Goal: Task Accomplishment & Management: Use online tool/utility

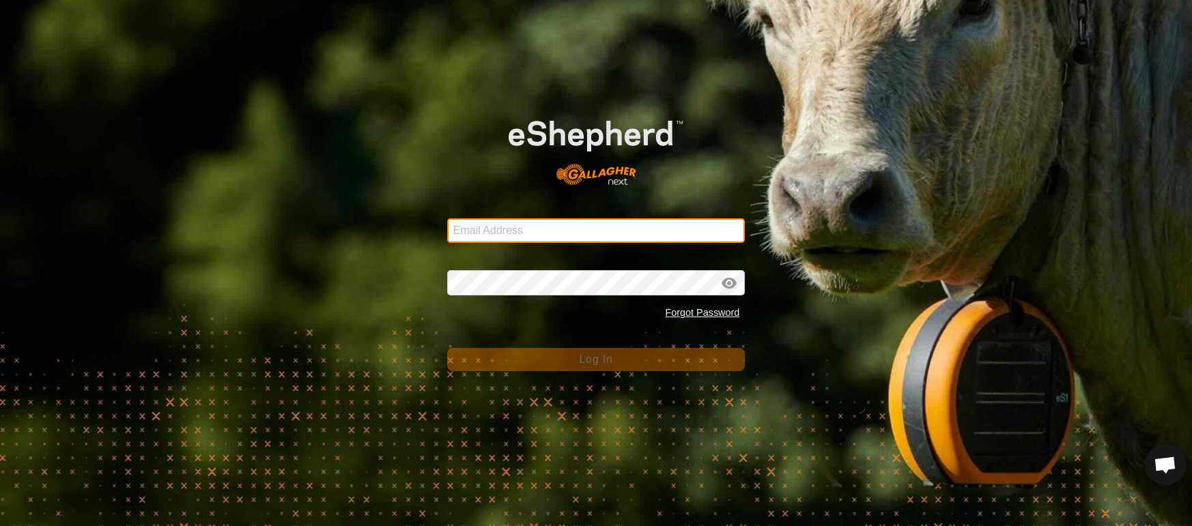
type input "[EMAIL_ADDRESS][DOMAIN_NAME]"
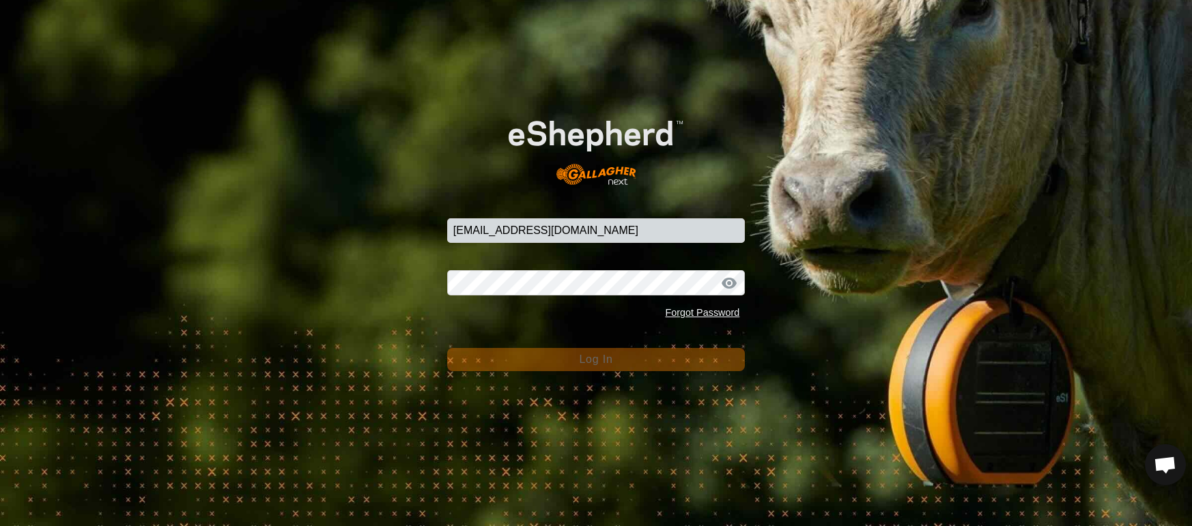
click at [701, 369] on button "Log In" at bounding box center [596, 359] width 298 height 23
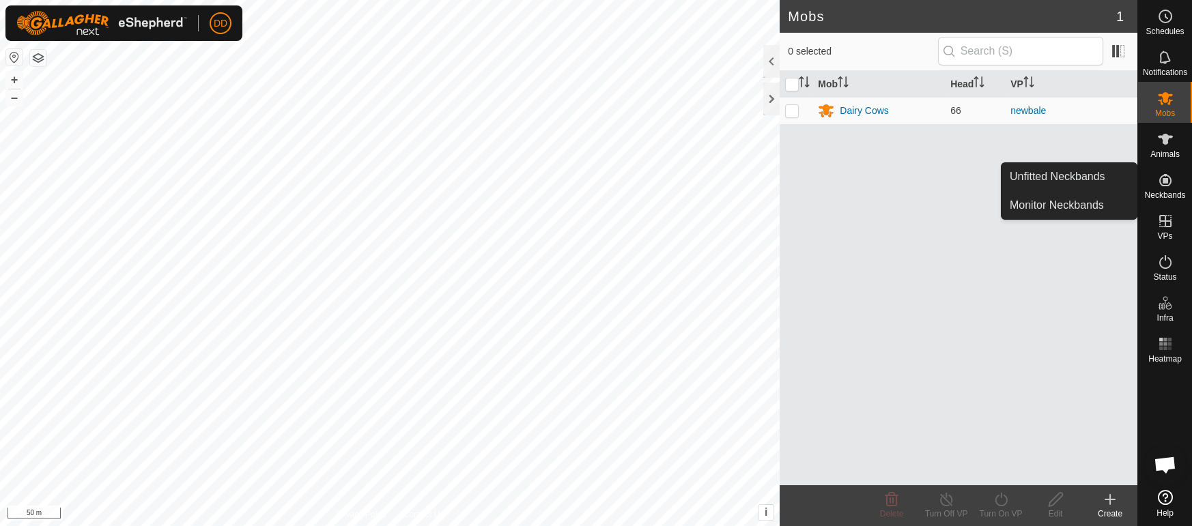
click at [542, 0] on html "DD Schedules Notifications Mobs Animals Neckbands VPs Status Infra Heatmap Help…" at bounding box center [596, 263] width 1192 height 526
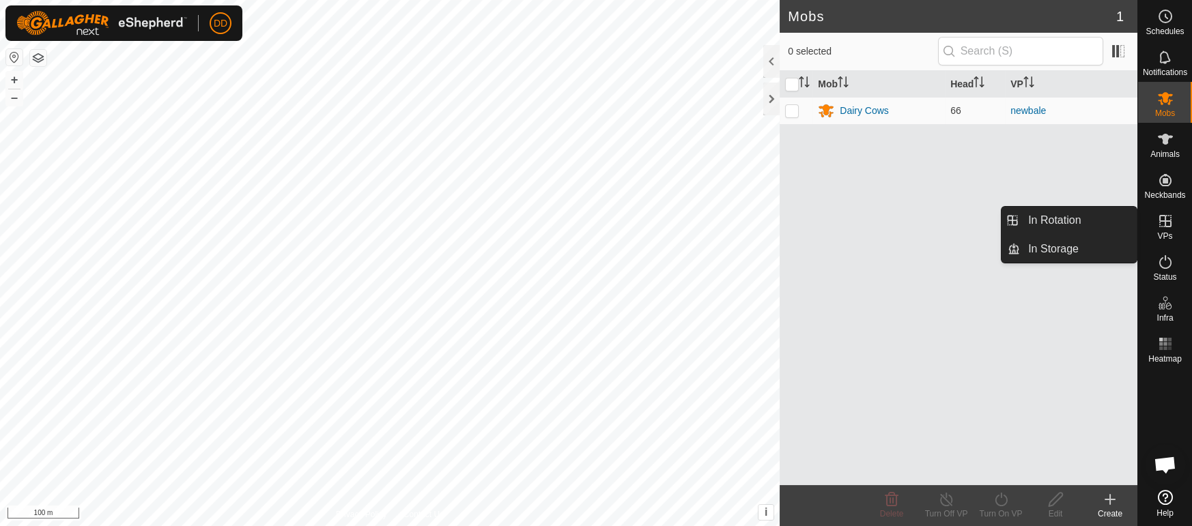
click at [1166, 238] on span "VPs" at bounding box center [1164, 236] width 15 height 8
click at [1021, 223] on link "In Rotation" at bounding box center [1078, 220] width 117 height 27
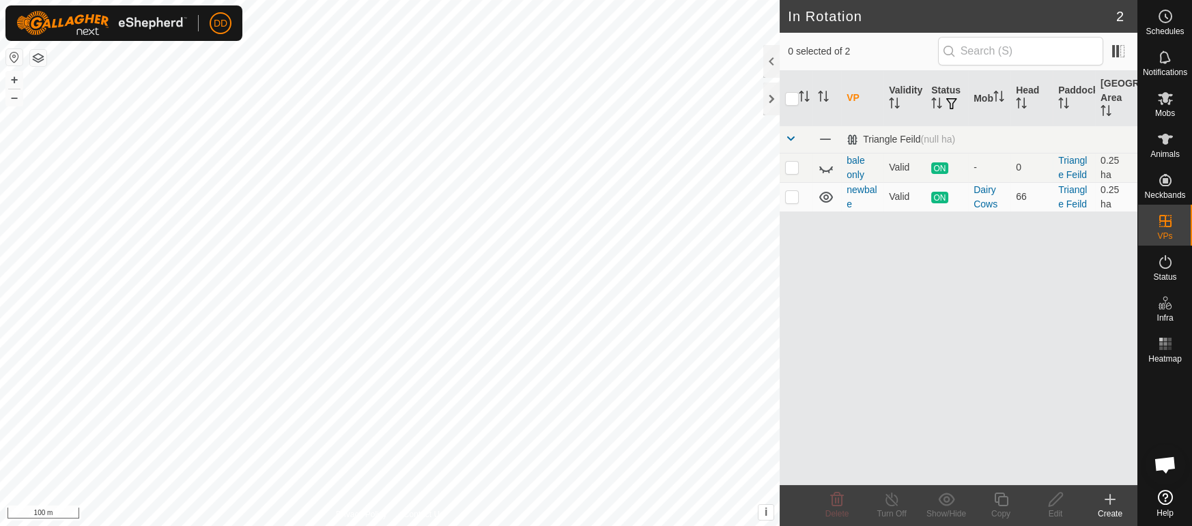
click at [1108, 508] on div "Create" at bounding box center [1110, 514] width 55 height 12
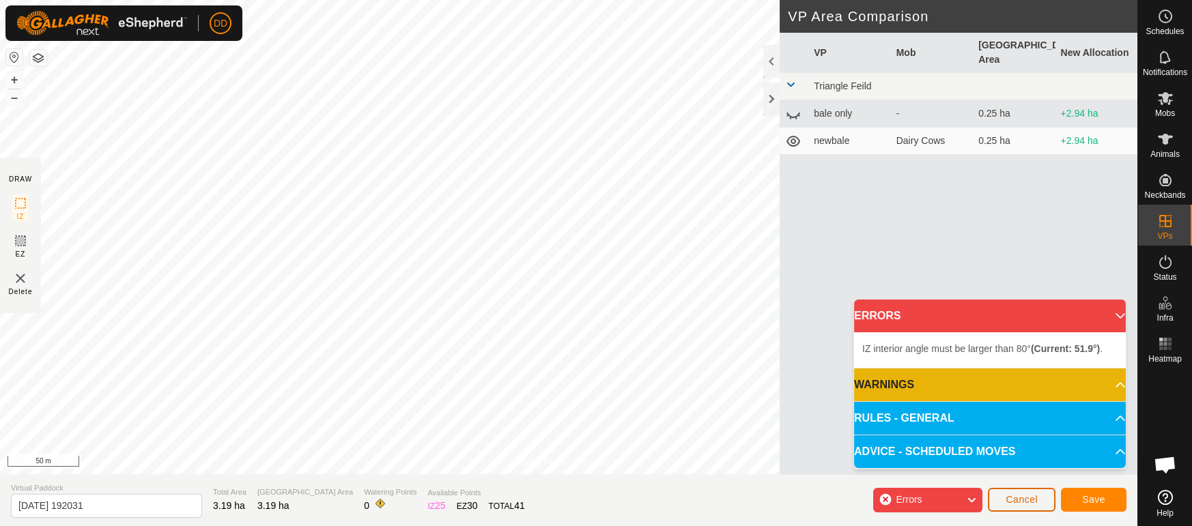
click at [1018, 502] on span "Cancel" at bounding box center [1021, 499] width 32 height 11
